Goal: Task Accomplishment & Management: Use online tool/utility

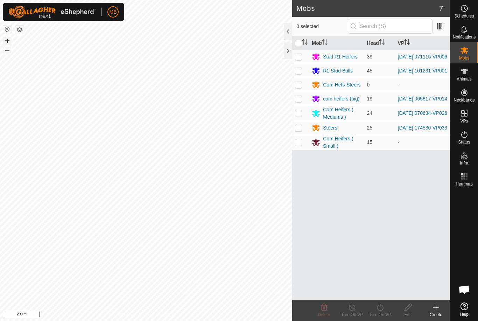
click at [10, 43] on button "+" at bounding box center [7, 41] width 8 height 8
click at [4, 38] on button "+" at bounding box center [7, 41] width 8 height 8
click at [7, 50] on button "–" at bounding box center [7, 50] width 8 height 8
click at [8, 53] on button "–" at bounding box center [7, 50] width 8 height 8
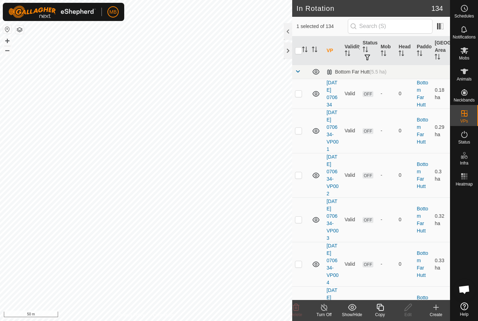
click at [380, 314] on div "Copy" at bounding box center [380, 315] width 28 height 6
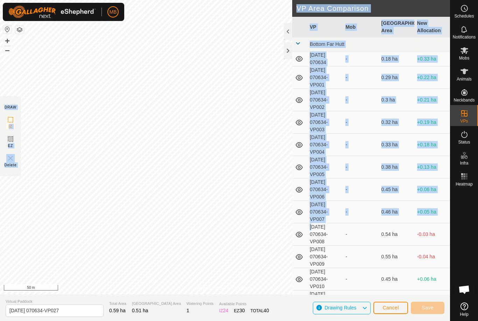
click at [285, 213] on div "Privacy Policy Contact Us [DATE] 070634-VP026 Type: Inclusion Zone 24 Animals +…" at bounding box center [225, 160] width 450 height 321
click at [433, 305] on span "Save" at bounding box center [428, 308] width 12 height 6
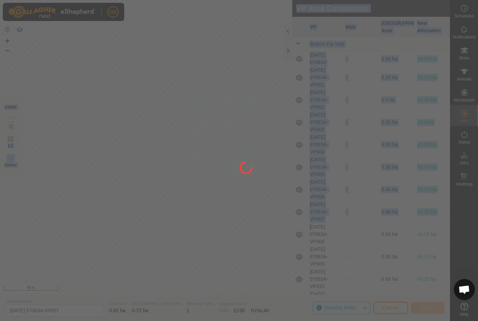
click at [185, 223] on div at bounding box center [239, 160] width 478 height 321
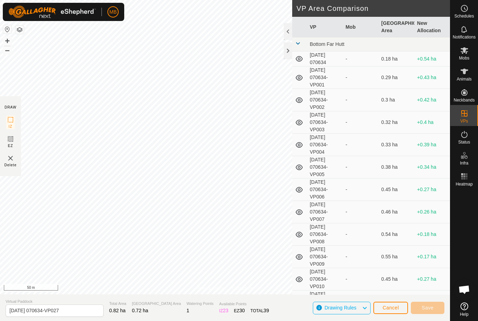
click at [402, 313] on button "Cancel" at bounding box center [391, 308] width 35 height 12
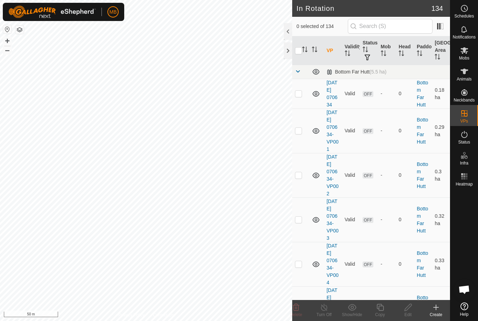
checkbox input "true"
click at [382, 312] on div "Copy" at bounding box center [380, 315] width 28 height 6
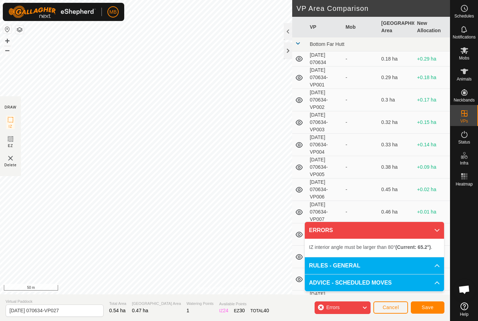
click at [117, 15] on p-avatar "MB" at bounding box center [113, 11] width 11 height 11
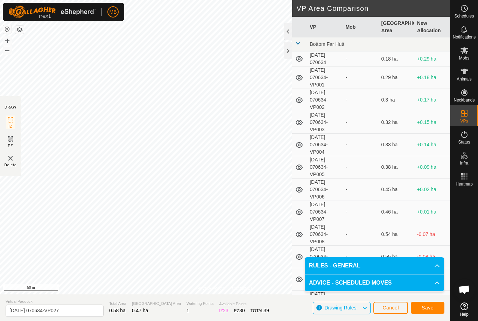
click at [418, 314] on div "Save" at bounding box center [428, 307] width 34 height 17
click at [427, 307] on span "Save" at bounding box center [428, 308] width 12 height 6
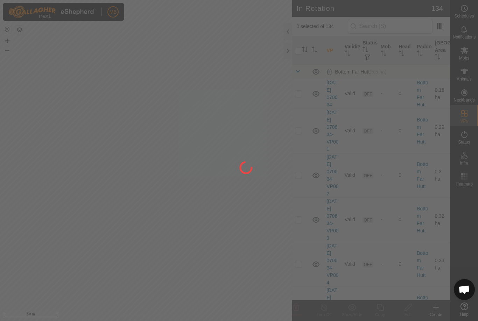
drag, startPoint x: 136, startPoint y: 165, endPoint x: 198, endPoint y: 195, distance: 68.6
click at [198, 195] on div at bounding box center [239, 160] width 478 height 321
drag, startPoint x: 89, startPoint y: 120, endPoint x: 157, endPoint y: 170, distance: 84.2
click at [157, 170] on div at bounding box center [239, 160] width 478 height 321
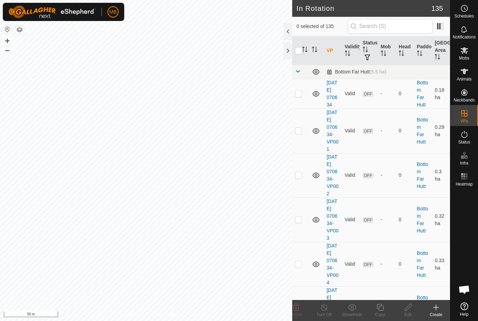
checkbox input "true"
click at [385, 312] on div "Copy" at bounding box center [380, 315] width 28 height 6
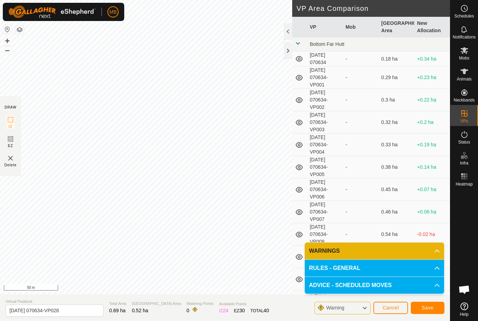
click at [305, 171] on tr "[DATE] 070634-VP005 - 0.38 ha +0.14 ha" at bounding box center [371, 167] width 158 height 22
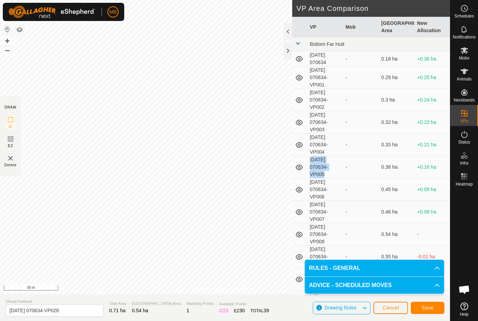
click at [443, 311] on button "Save" at bounding box center [428, 308] width 34 height 12
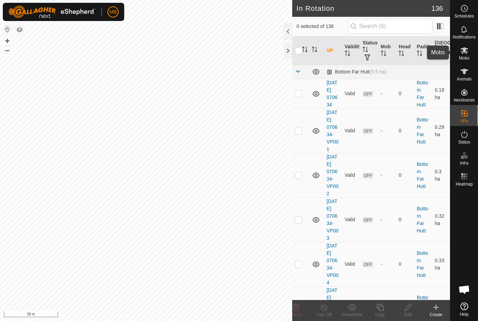
click at [464, 55] on es-mob-svg-icon at bounding box center [464, 50] width 13 height 11
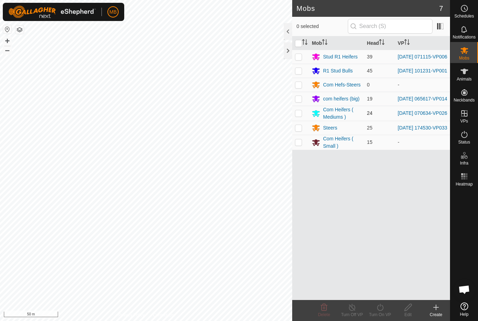
click at [299, 116] on p-checkbox at bounding box center [298, 113] width 7 height 6
checkbox input "true"
click at [380, 310] on icon at bounding box center [380, 307] width 9 height 8
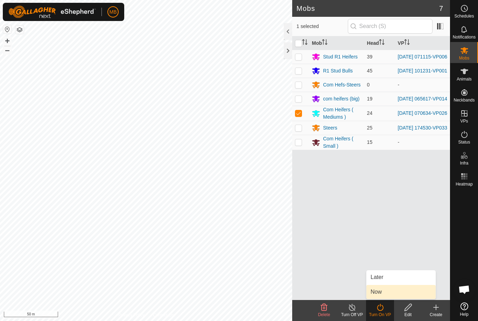
click at [386, 296] on link "Now" at bounding box center [401, 292] width 69 height 14
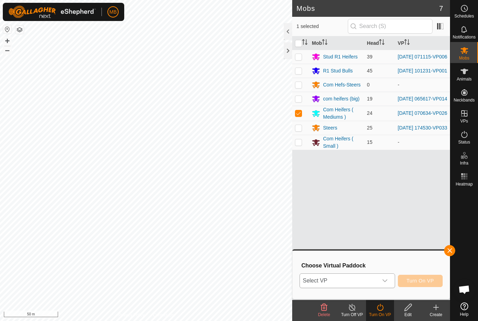
click at [387, 283] on icon "dropdown trigger" at bounding box center [385, 281] width 6 height 6
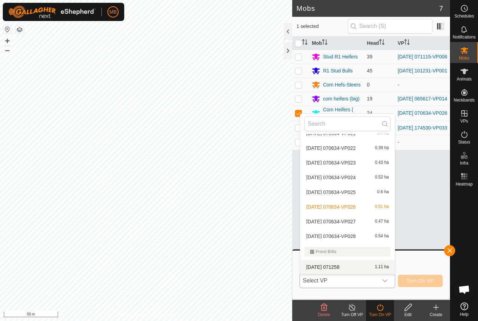
scroll to position [363, 0]
drag, startPoint x: 386, startPoint y: 265, endPoint x: 379, endPoint y: 248, distance: 18.4
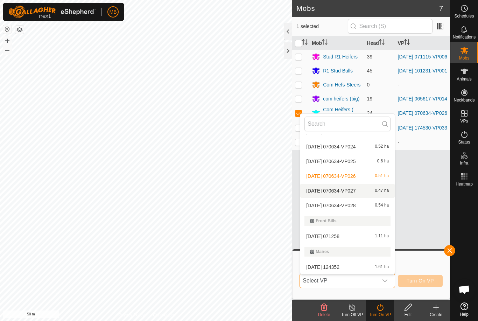
click at [356, 191] on span "[DATE] 070634-VP027" at bounding box center [330, 190] width 49 height 5
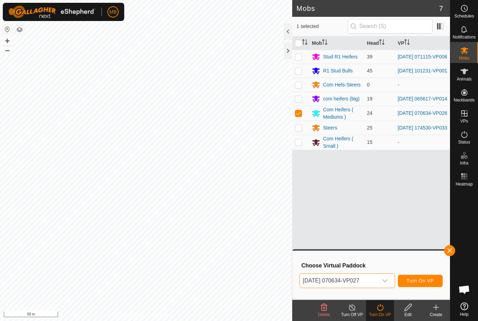
click at [414, 285] on button "Turn On VP" at bounding box center [420, 281] width 45 height 12
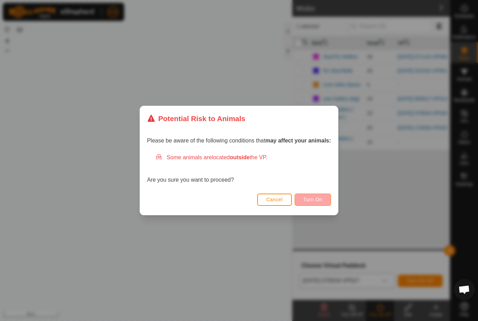
click at [310, 199] on span "Turn On" at bounding box center [313, 200] width 19 height 6
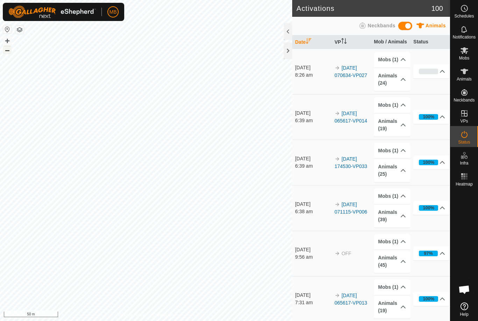
click at [6, 54] on button "–" at bounding box center [7, 50] width 8 height 8
